Goal: Task Accomplishment & Management: Use online tool/utility

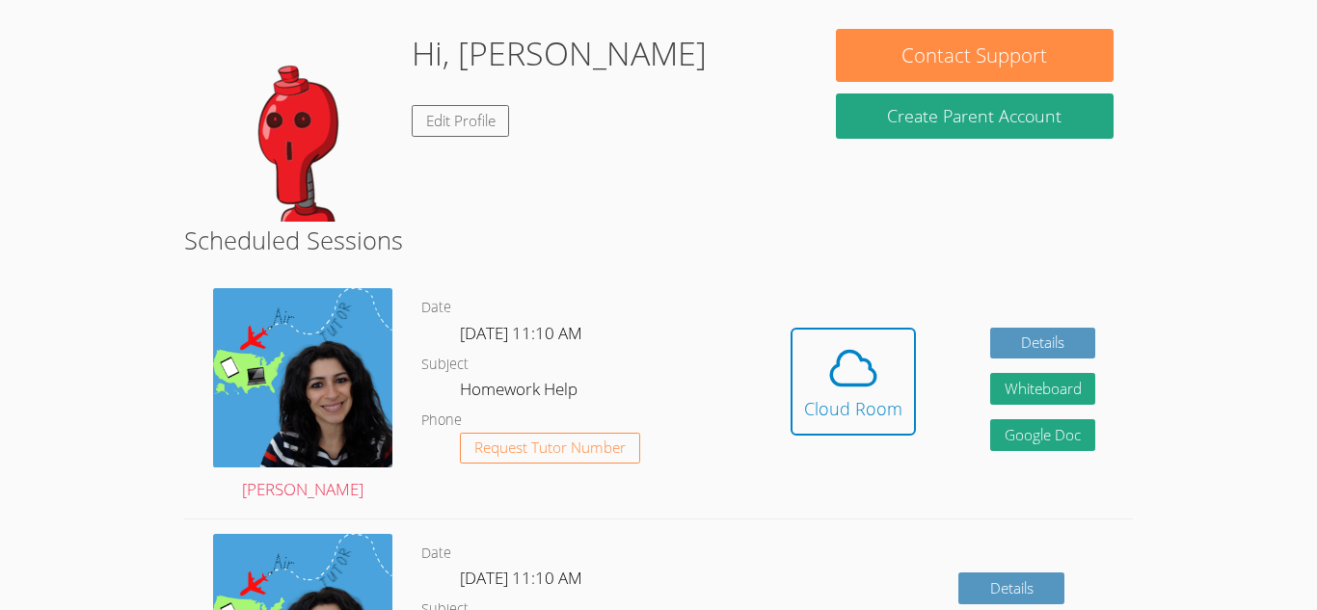
scroll to position [91, 0]
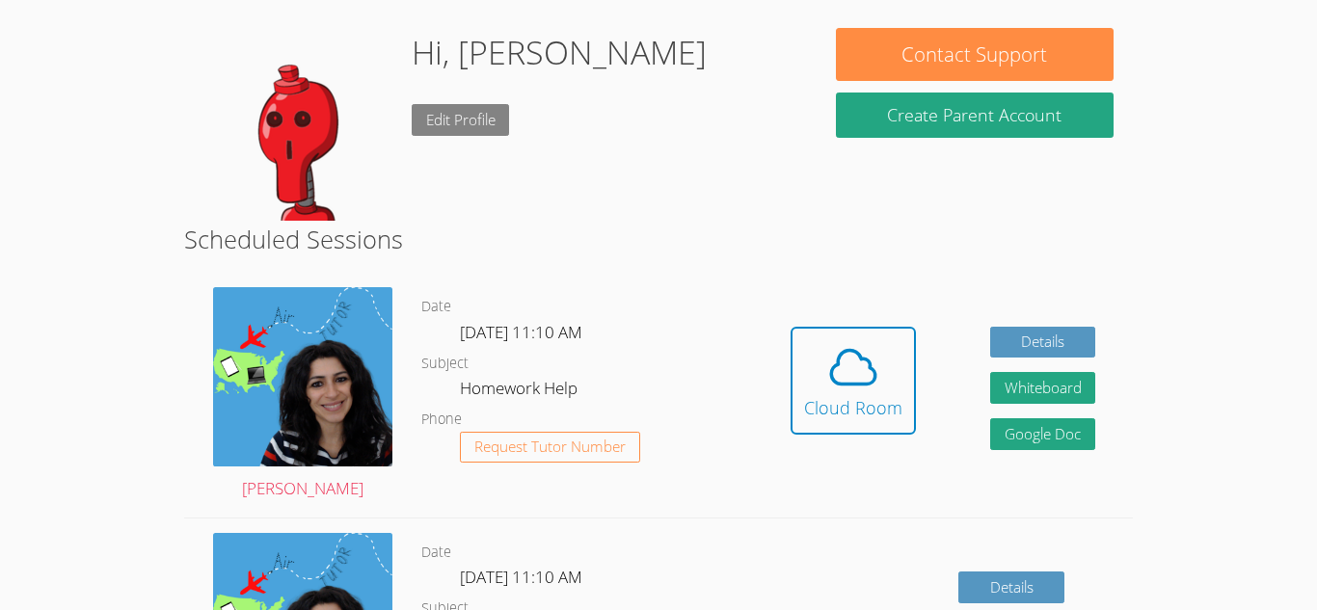
click at [468, 117] on link "Edit Profile" at bounding box center [461, 120] width 98 height 32
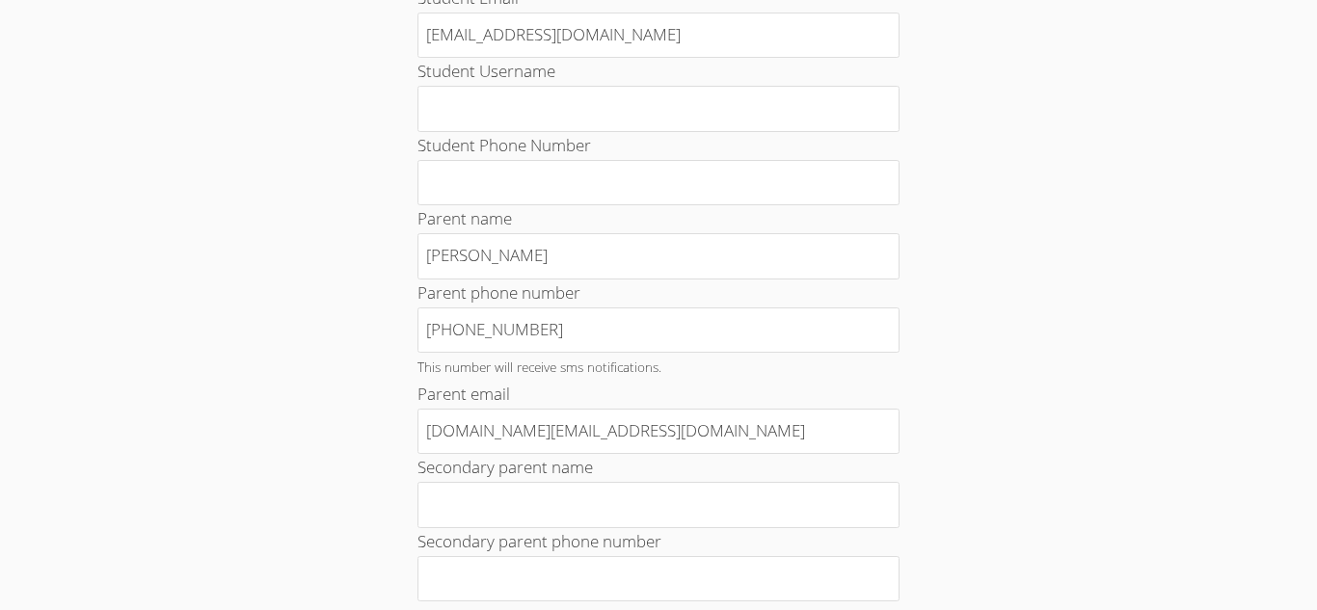
scroll to position [272, 0]
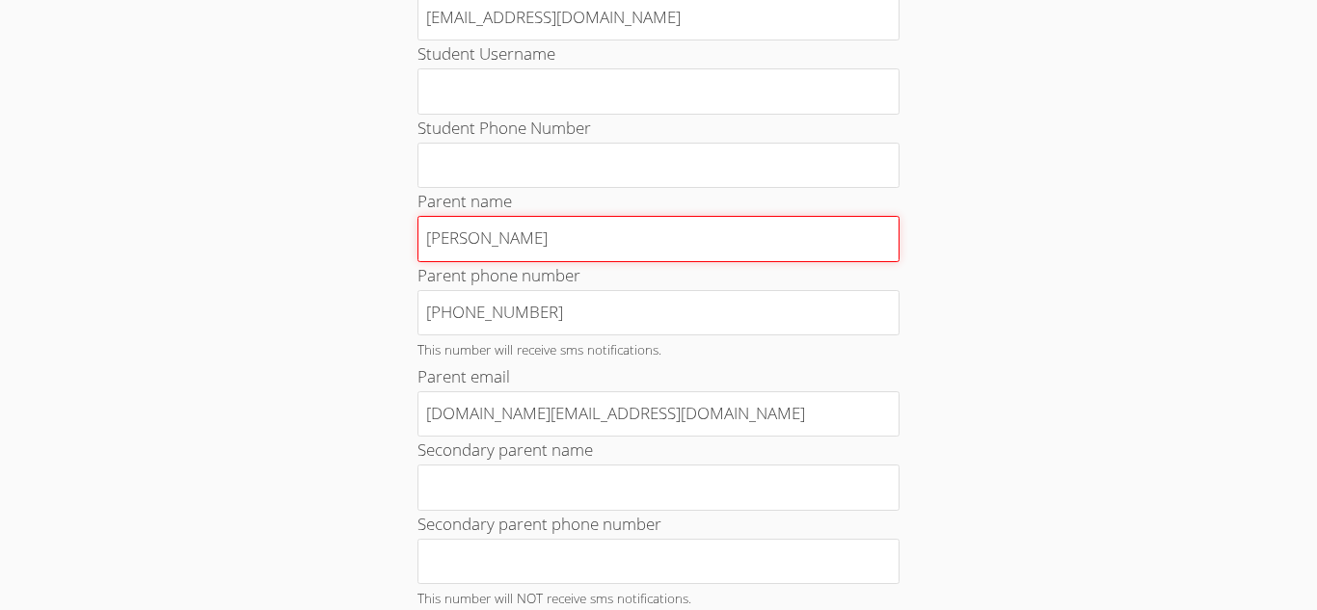
click at [628, 246] on input "Florian Schwarz" at bounding box center [658, 239] width 482 height 46
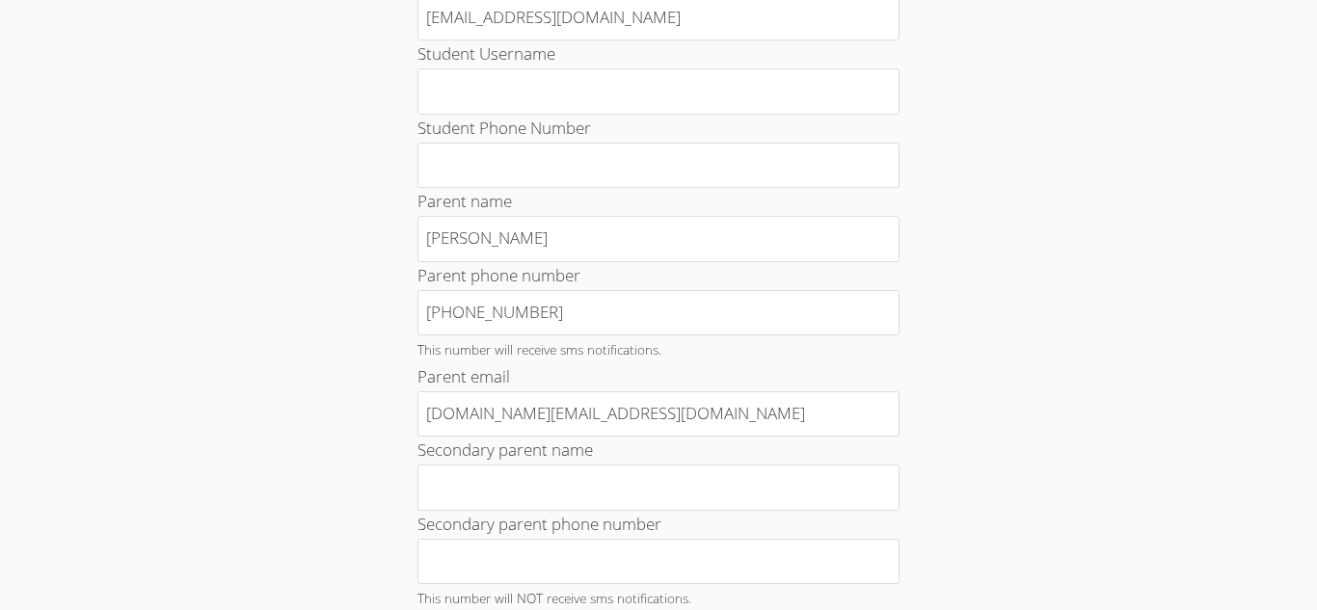
click at [251, 307] on div "Home › Edit Profile Your Profile Change Password Student Email 32piuleinif@mbus…" at bounding box center [659, 562] width 988 height 1527
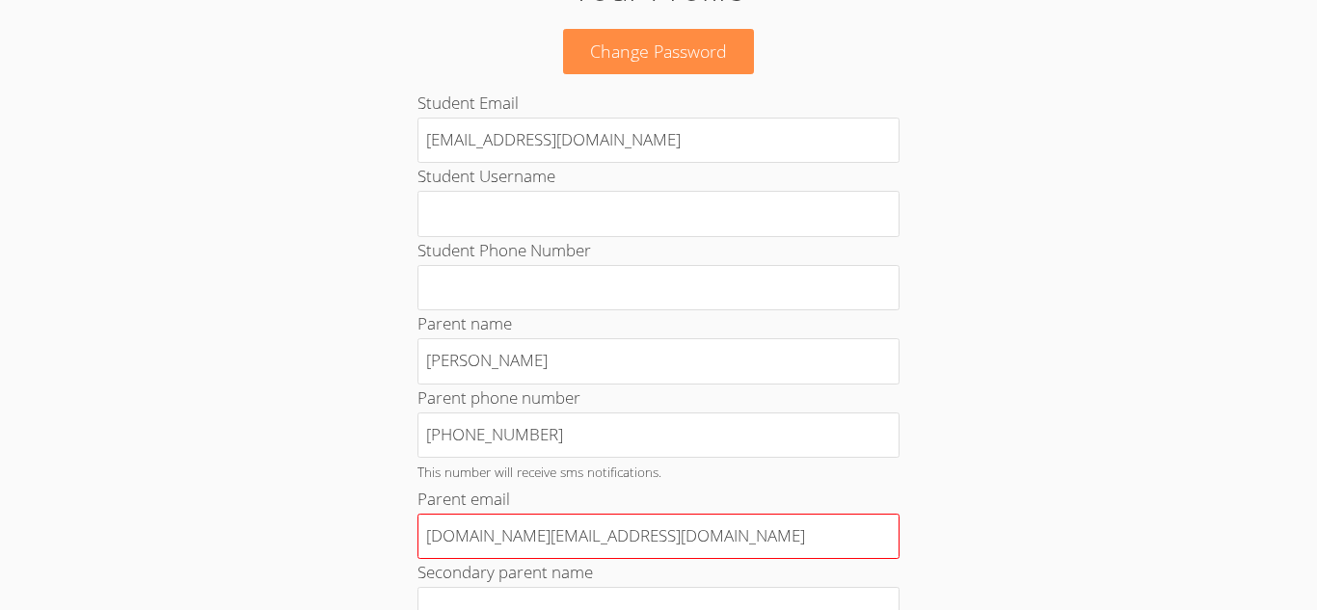
scroll to position [0, 0]
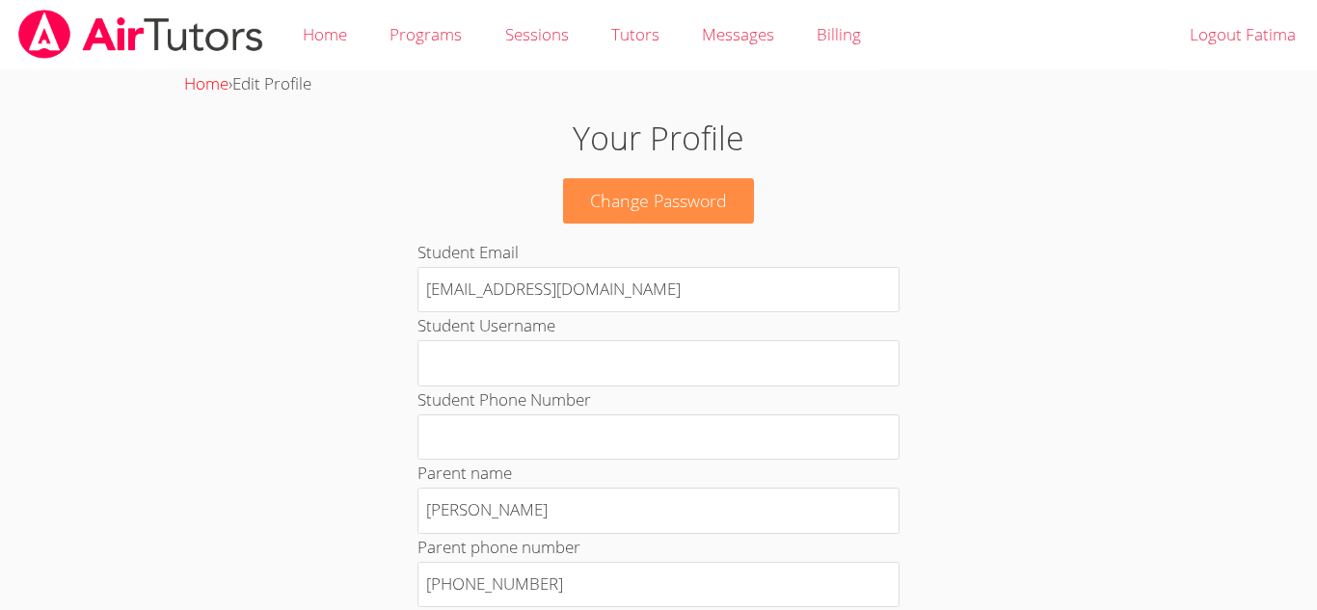
click at [198, 81] on link "Home" at bounding box center [206, 83] width 44 height 22
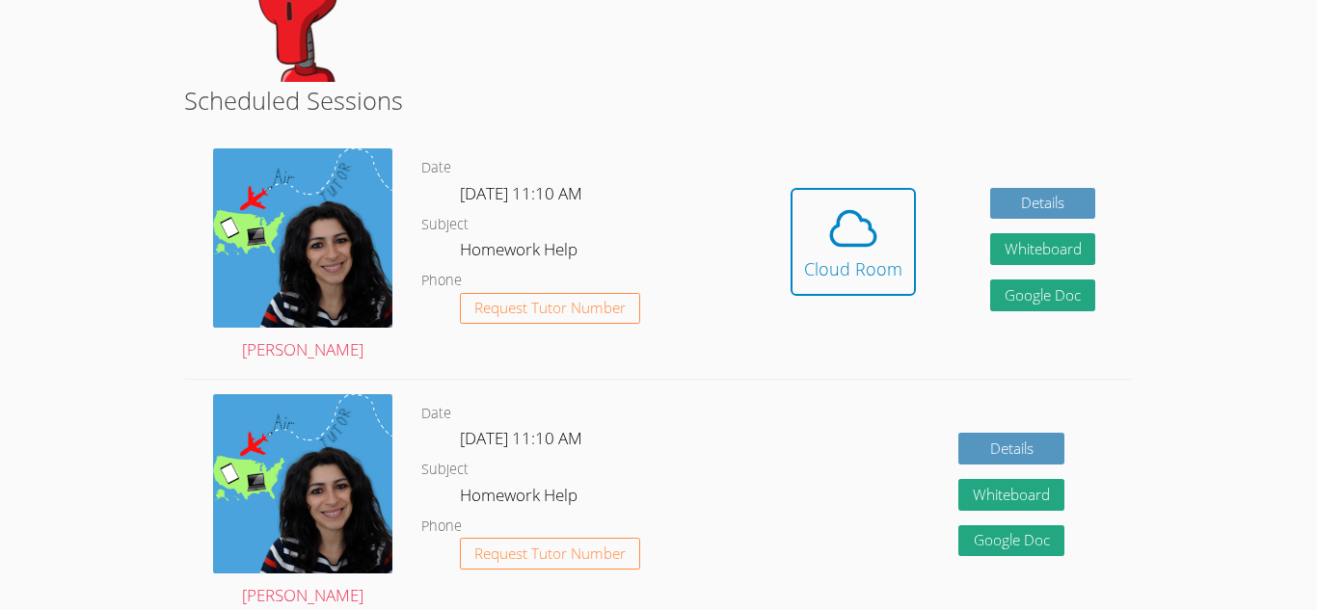
scroll to position [227, 0]
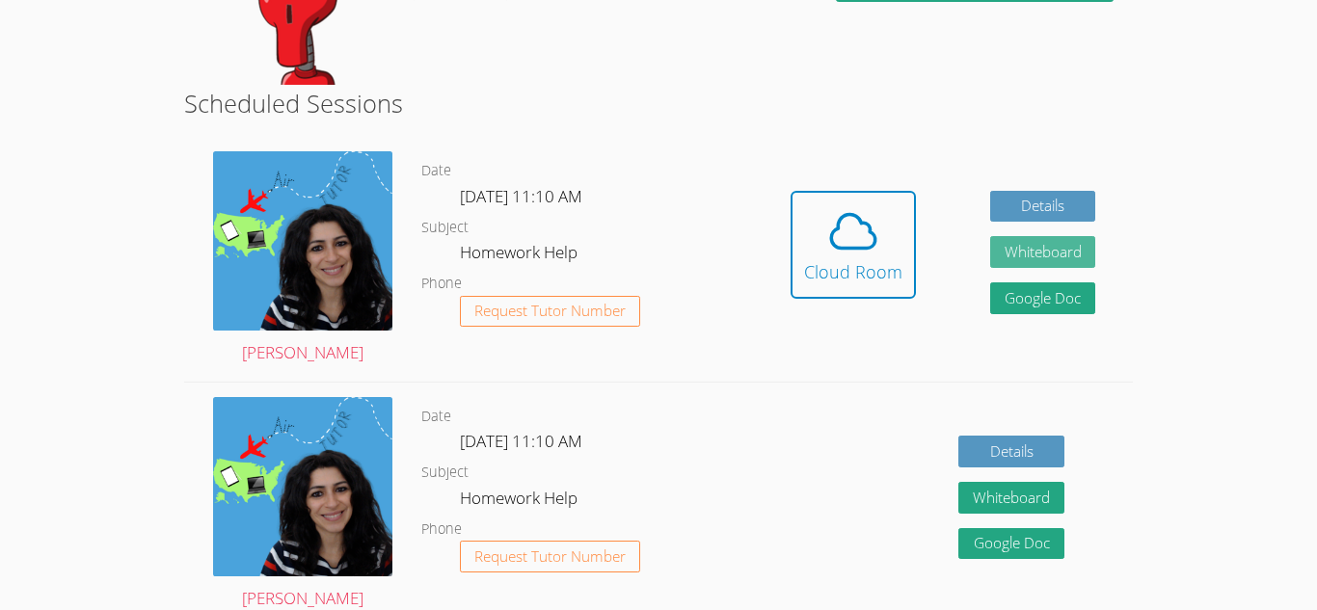
click at [1002, 257] on button "Whiteboard" at bounding box center [1043, 252] width 106 height 32
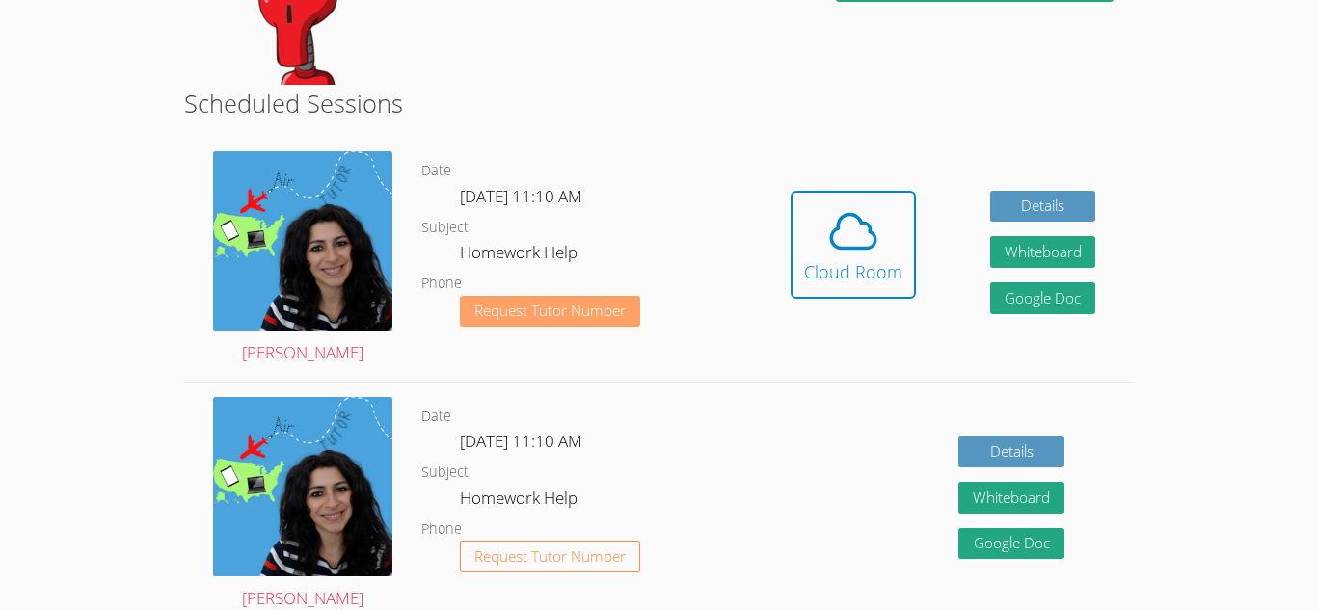
click at [623, 305] on span "Request Tutor Number" at bounding box center [549, 311] width 151 height 14
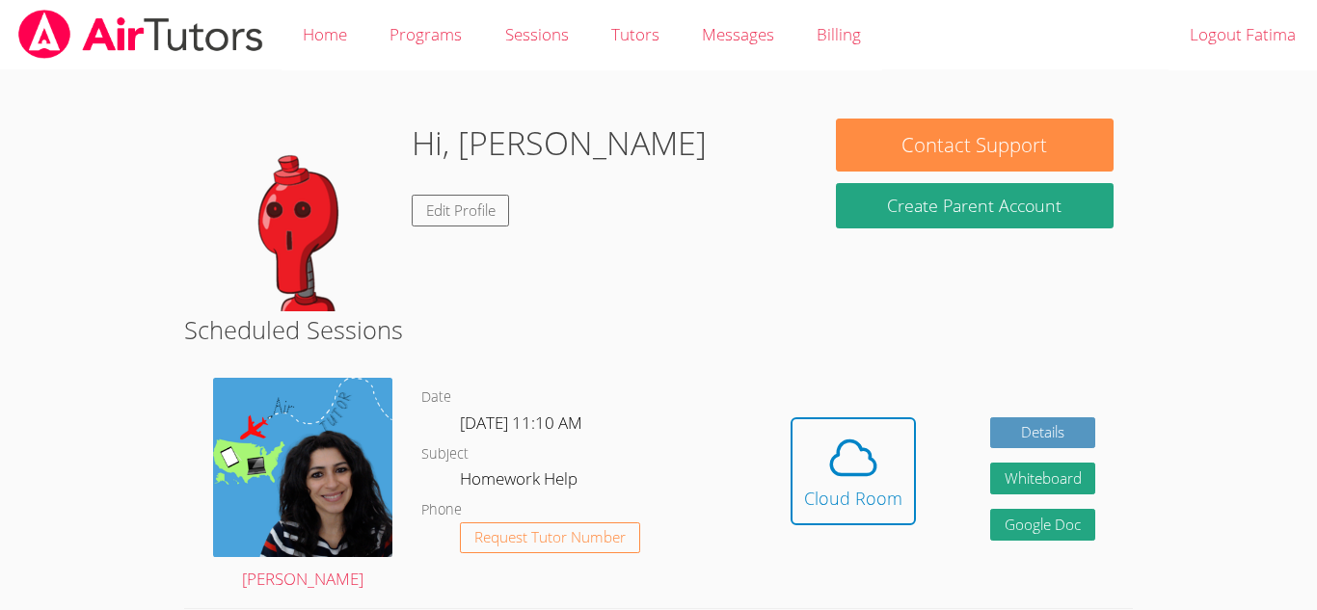
scroll to position [227, 0]
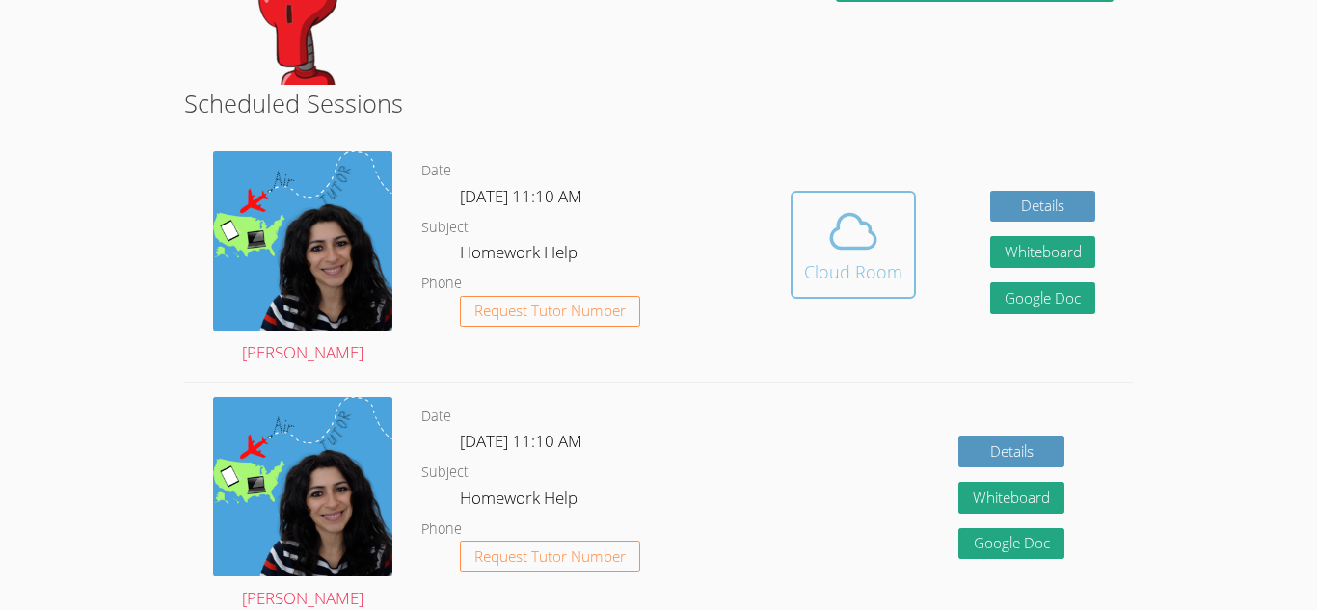
click at [811, 246] on span at bounding box center [853, 231] width 98 height 54
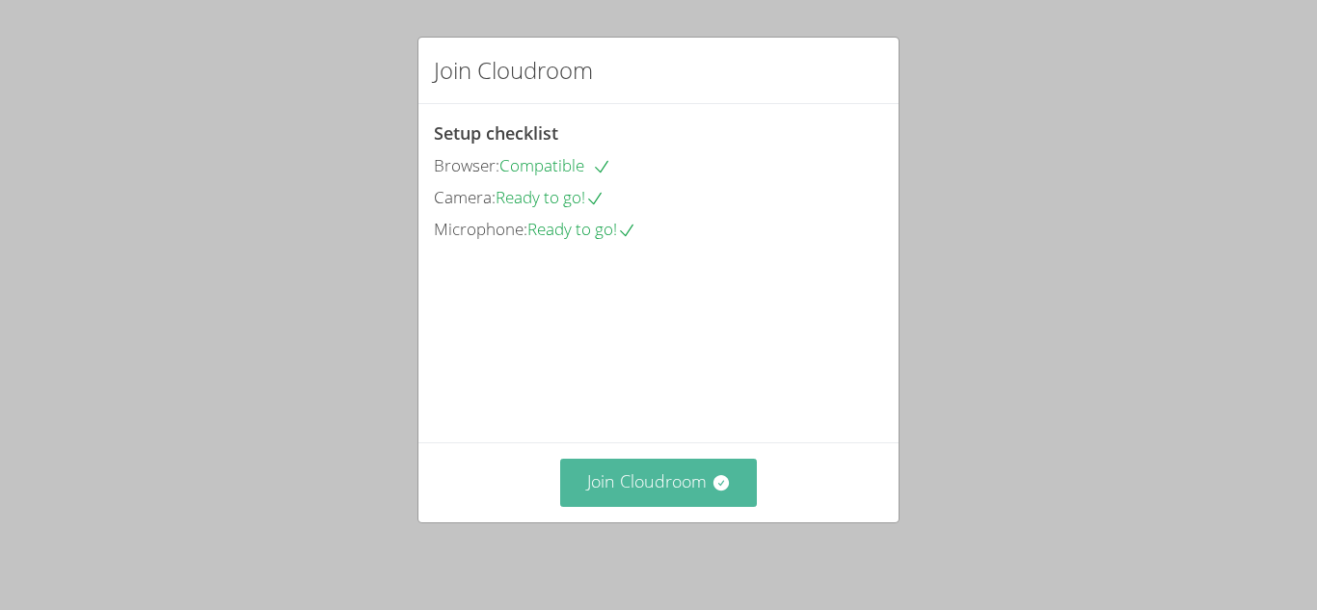
click at [637, 499] on button "Join Cloudroom" at bounding box center [659, 482] width 198 height 47
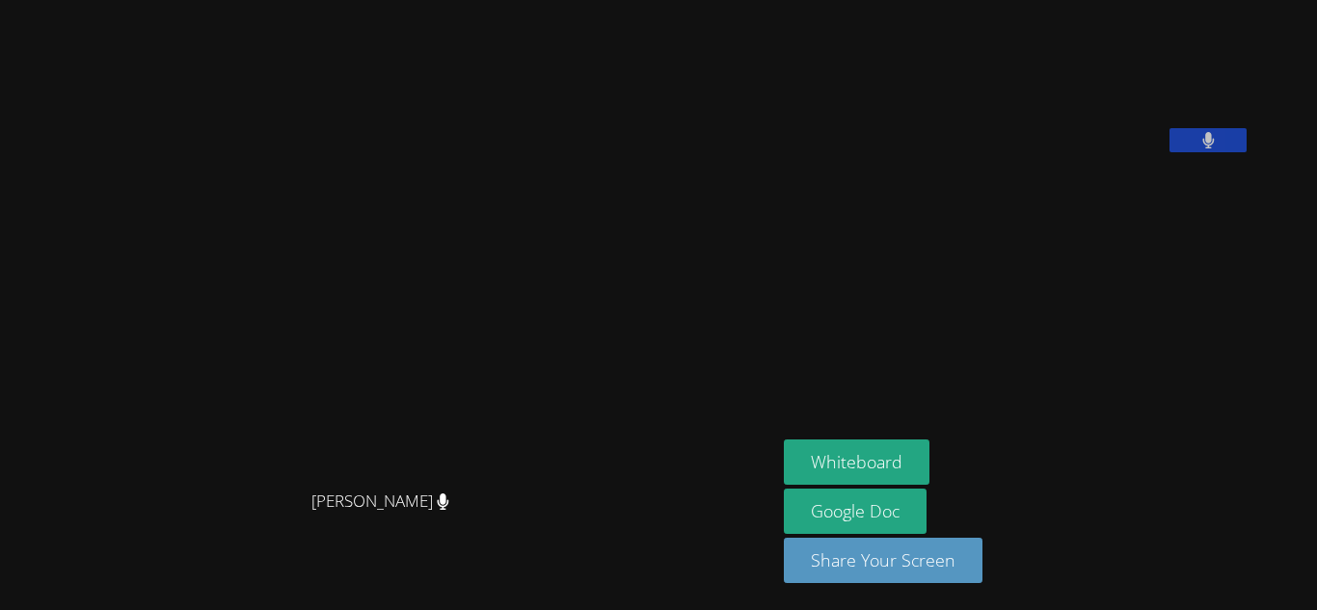
click at [533, 219] on video at bounding box center [388, 267] width 289 height 428
click at [929, 466] on button "Whiteboard" at bounding box center [857, 462] width 146 height 45
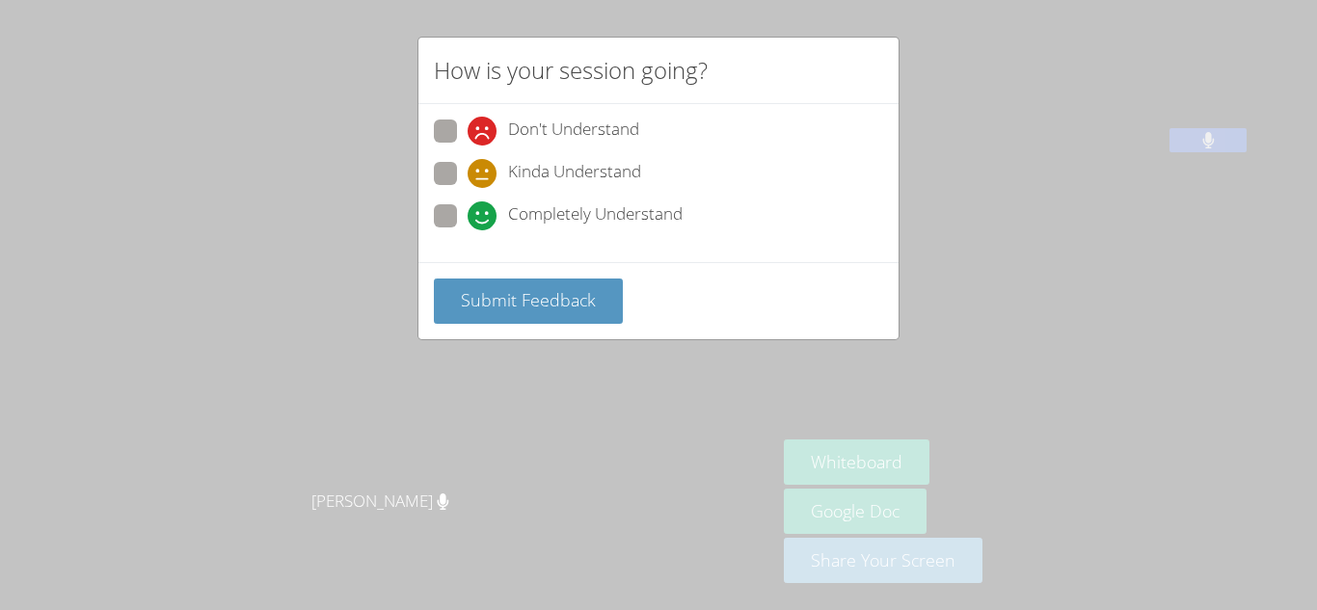
click at [468, 230] on span at bounding box center [468, 230] width 0 height 0
click at [468, 214] on input "Completely Understand" at bounding box center [476, 212] width 16 height 16
radio input "true"
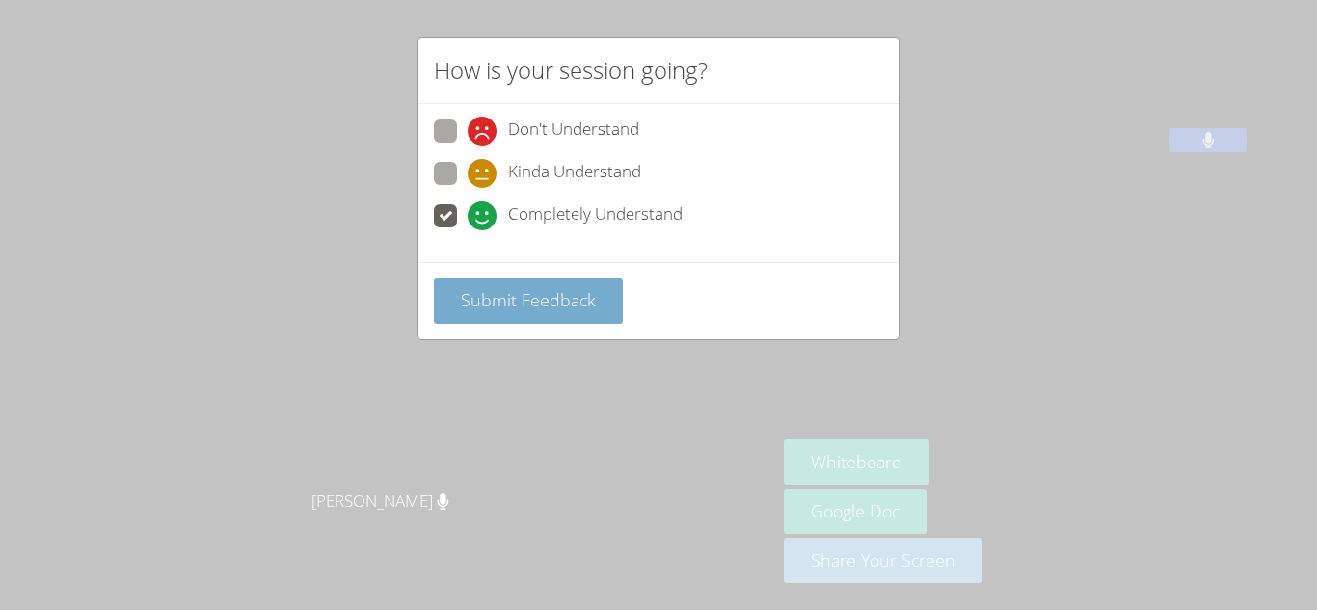
click at [537, 307] on span "Submit Feedback" at bounding box center [528, 299] width 135 height 23
